Goal: Information Seeking & Learning: Learn about a topic

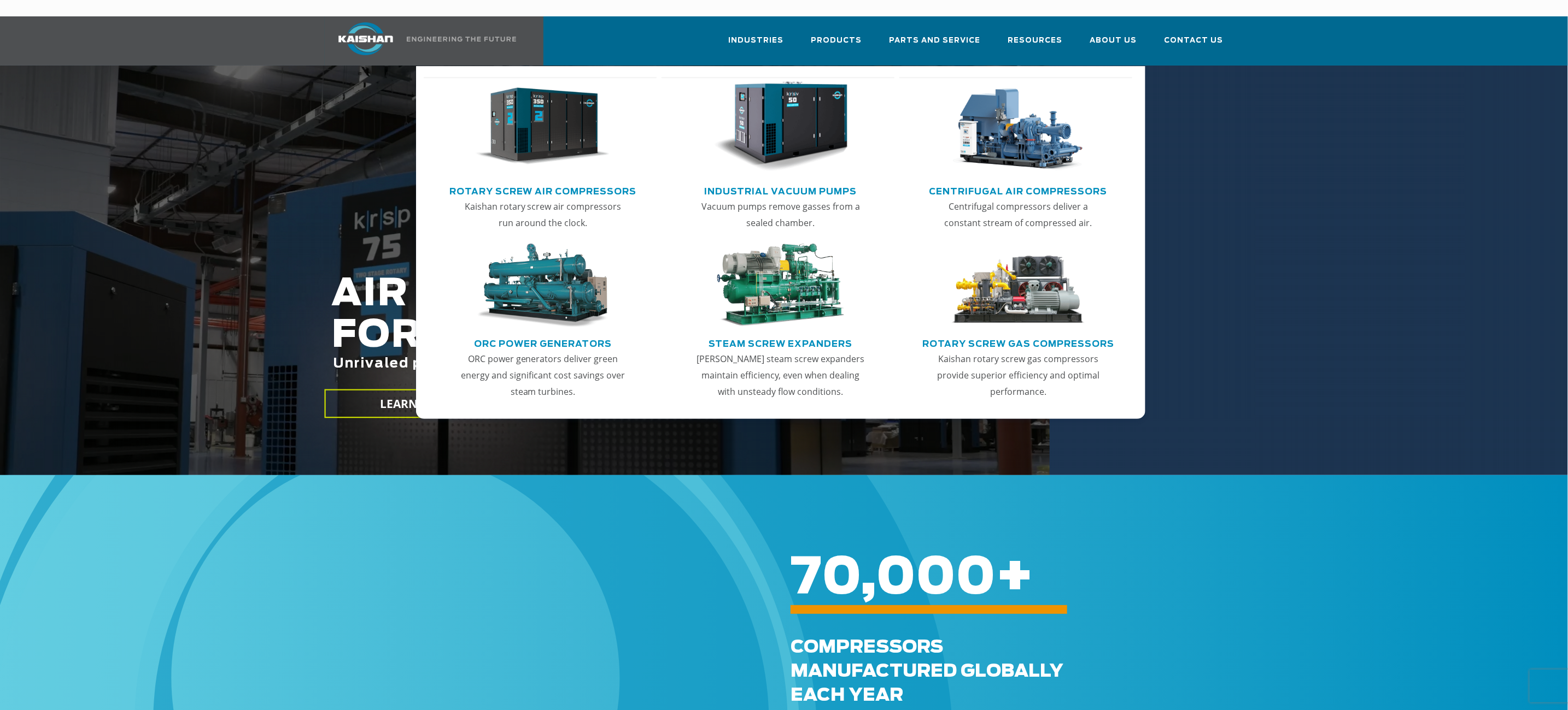
click at [781, 182] on link "Industrial Vacuum Pumps" at bounding box center [780, 190] width 153 height 16
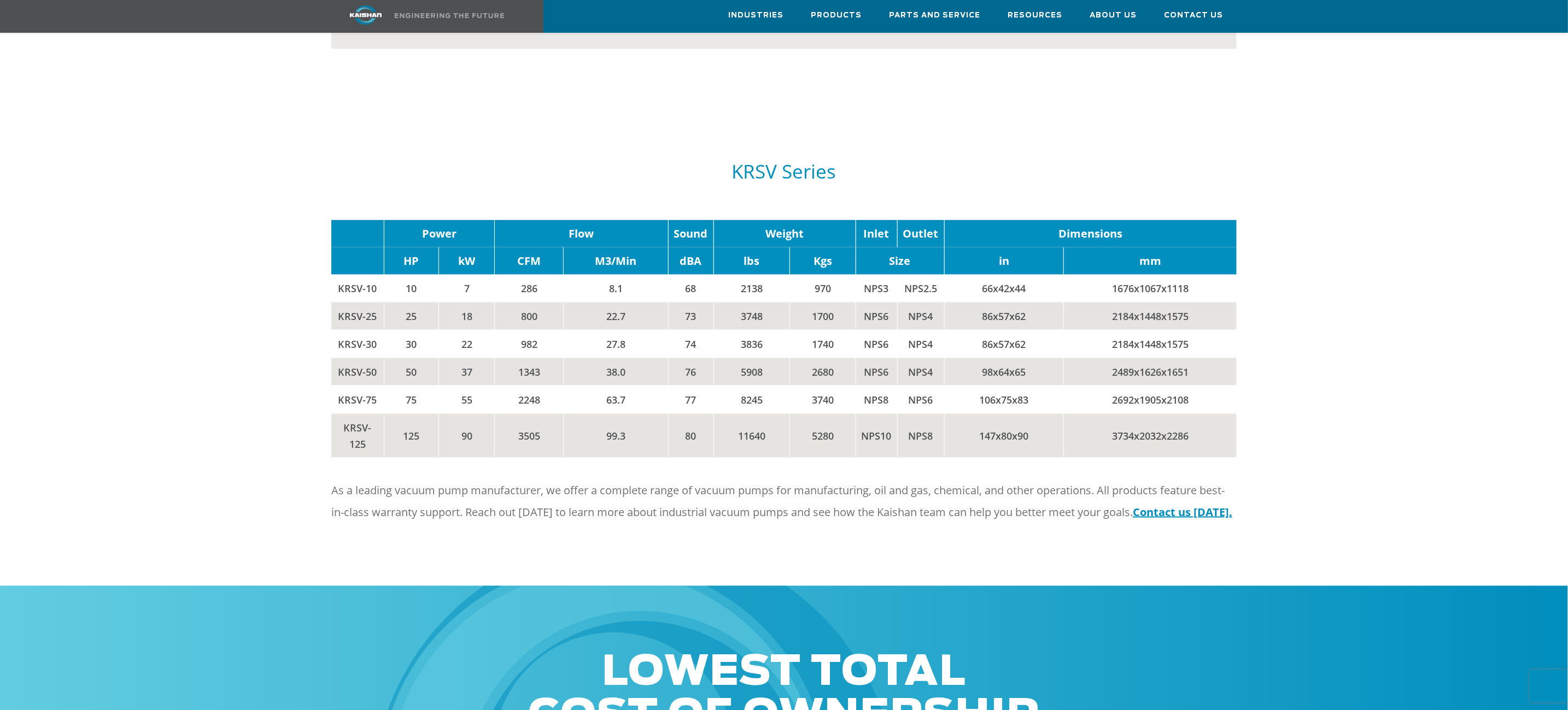
scroll to position [1147, 0]
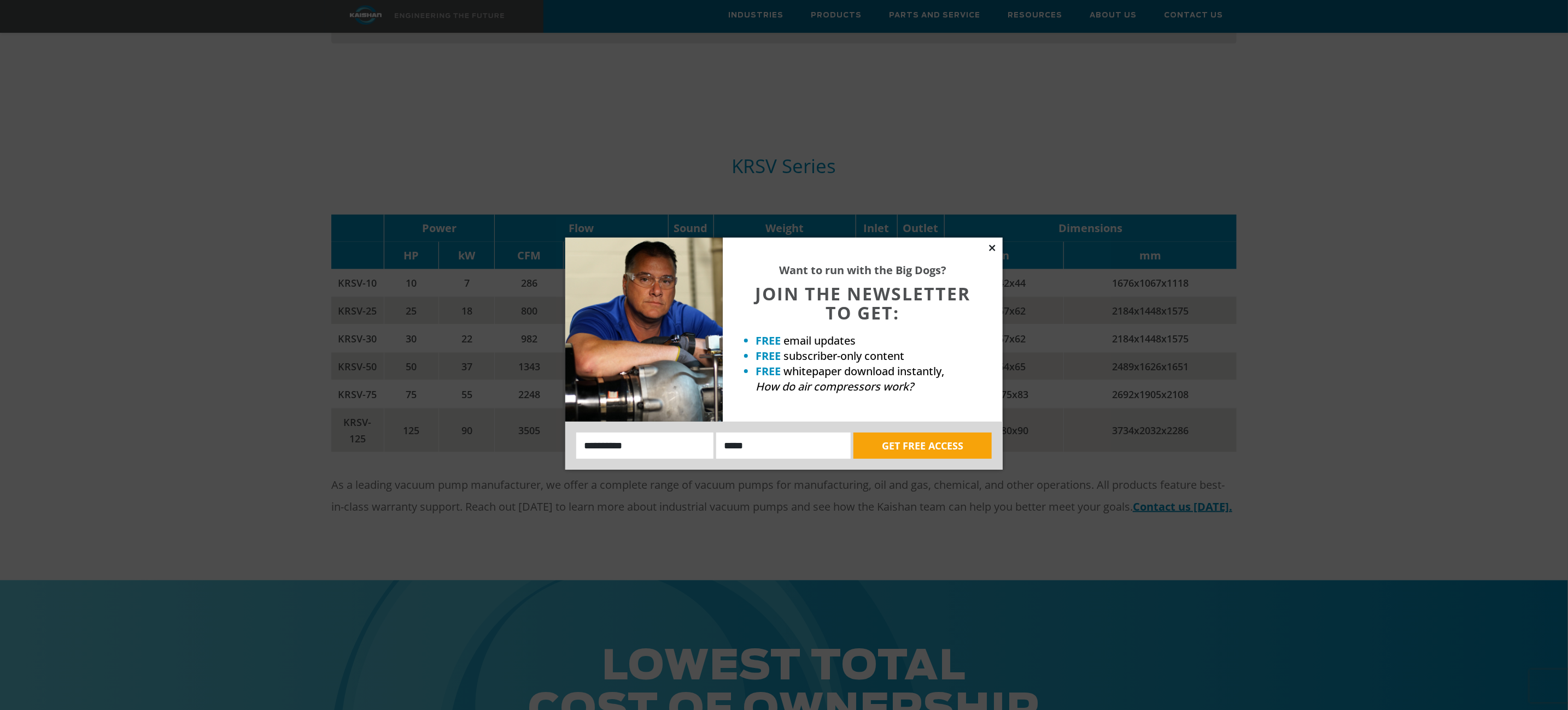
click at [990, 246] on icon at bounding box center [991, 247] width 6 height 6
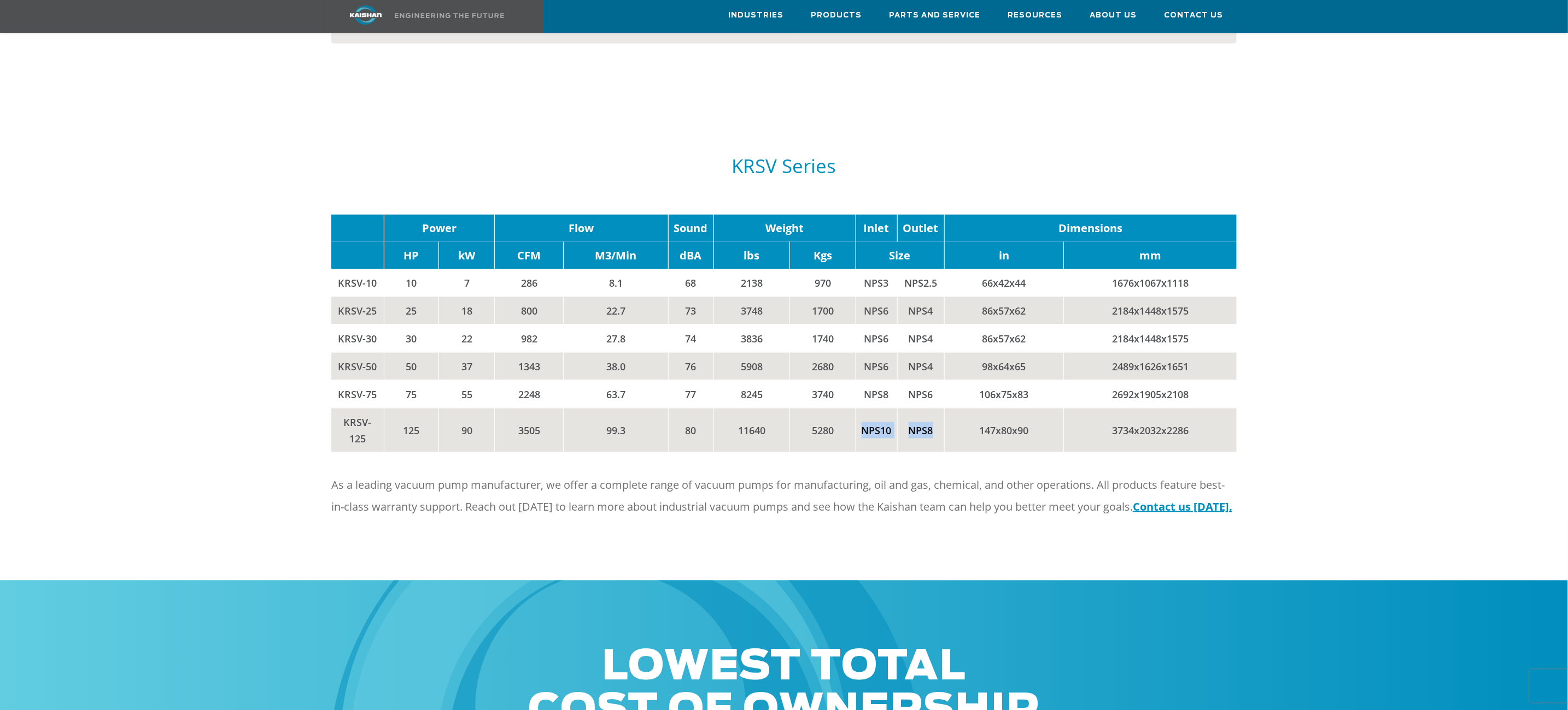
drag, startPoint x: 861, startPoint y: 411, endPoint x: 936, endPoint y: 415, distance: 75.1
click at [936, 415] on tr "KRSV-125 125 90 3505 99.3 80 11640 5280 NPS10 NPS8 147x80x90 3734x2032x2286" at bounding box center [784, 430] width 905 height 44
drag, startPoint x: 936, startPoint y: 415, endPoint x: 866, endPoint y: 371, distance: 82.7
click at [866, 380] on td "NPS8" at bounding box center [876, 394] width 42 height 28
drag, startPoint x: 861, startPoint y: 410, endPoint x: 895, endPoint y: 414, distance: 34.2
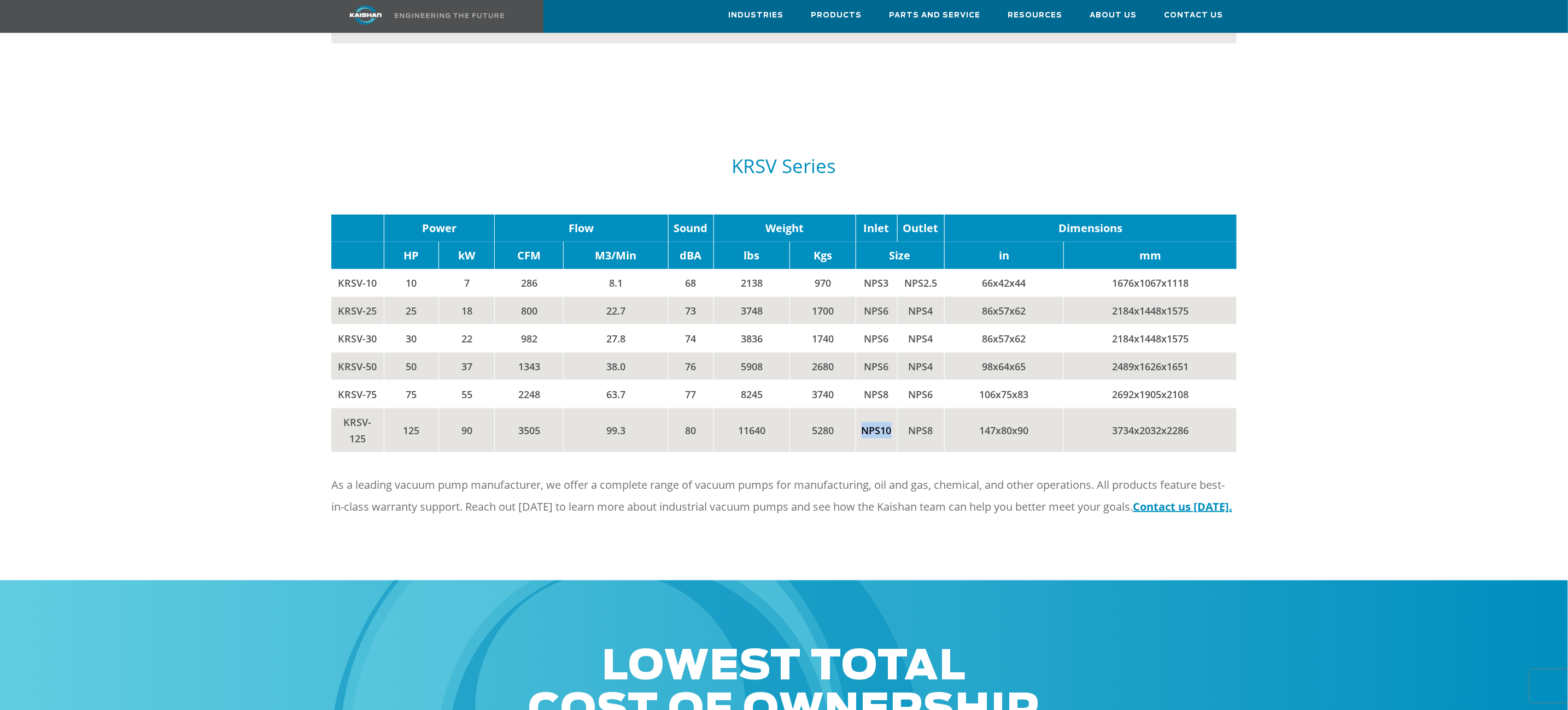
click at [895, 414] on td "NPS10" at bounding box center [876, 430] width 42 height 44
click at [163, 157] on div at bounding box center [784, 295] width 1443 height 360
